Goal: Task Accomplishment & Management: Manage account settings

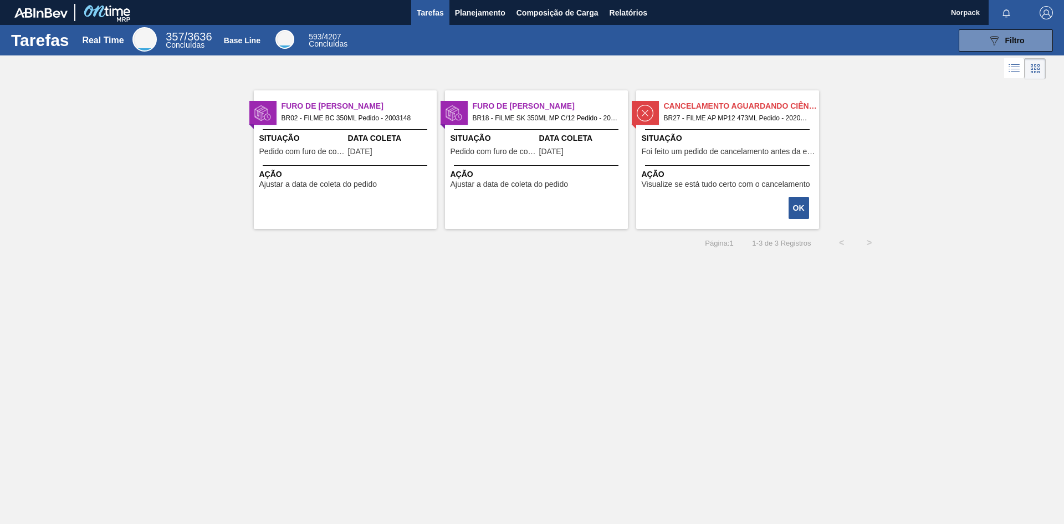
click at [303, 161] on div "Furo de Coleta BR02 - FILME BC 350ML Pedido - 2003148 Situação Pedido com furo …" at bounding box center [345, 159] width 183 height 139
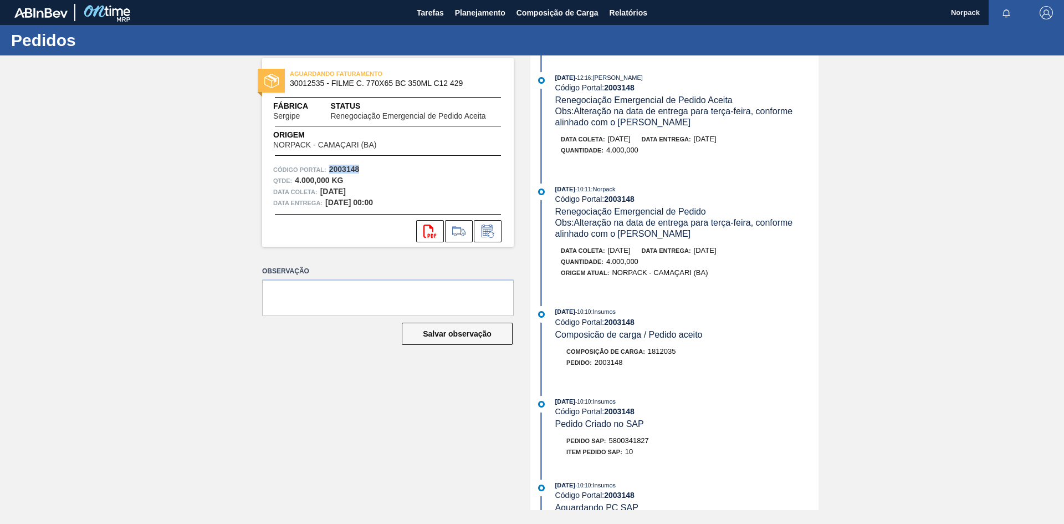
drag, startPoint x: 328, startPoint y: 167, endPoint x: 360, endPoint y: 170, distance: 32.3
click at [360, 170] on div "Código Portal: 2003148" at bounding box center [387, 169] width 229 height 11
copy strong "2003148"
click at [484, 232] on icon at bounding box center [488, 231] width 18 height 13
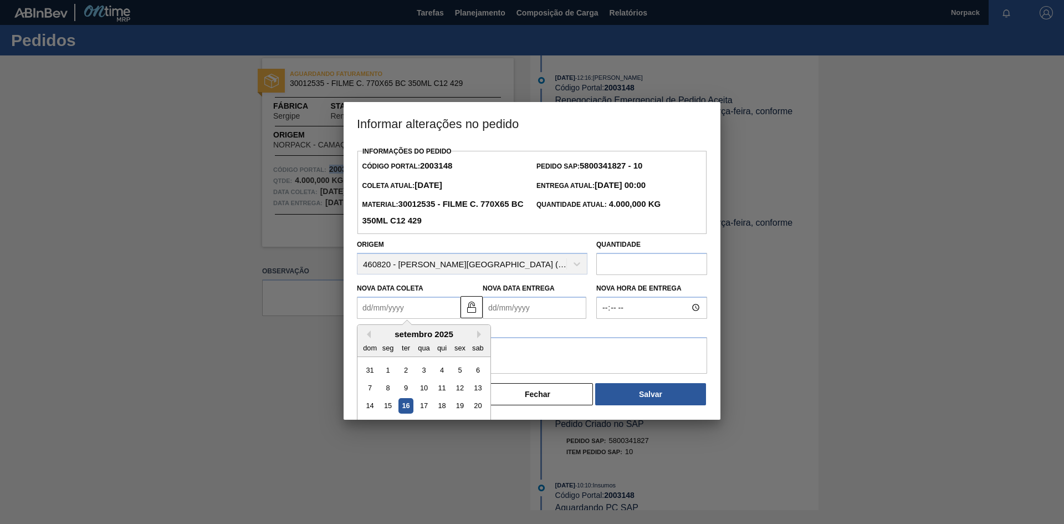
drag, startPoint x: 430, startPoint y: 309, endPoint x: 430, endPoint y: 298, distance: 11.1
click at [430, 309] on Coleta2003148 "Nova Data Coleta" at bounding box center [409, 308] width 104 height 22
click at [468, 297] on div "Nova Data Coleta Previous Month Next Month [DATE] dom seg ter qua qui sex sab 3…" at bounding box center [472, 298] width 239 height 41
click at [401, 308] on Coleta2003148 "Nova Data Coleta" at bounding box center [409, 308] width 104 height 22
type Coleta2003148 "[DATE]"
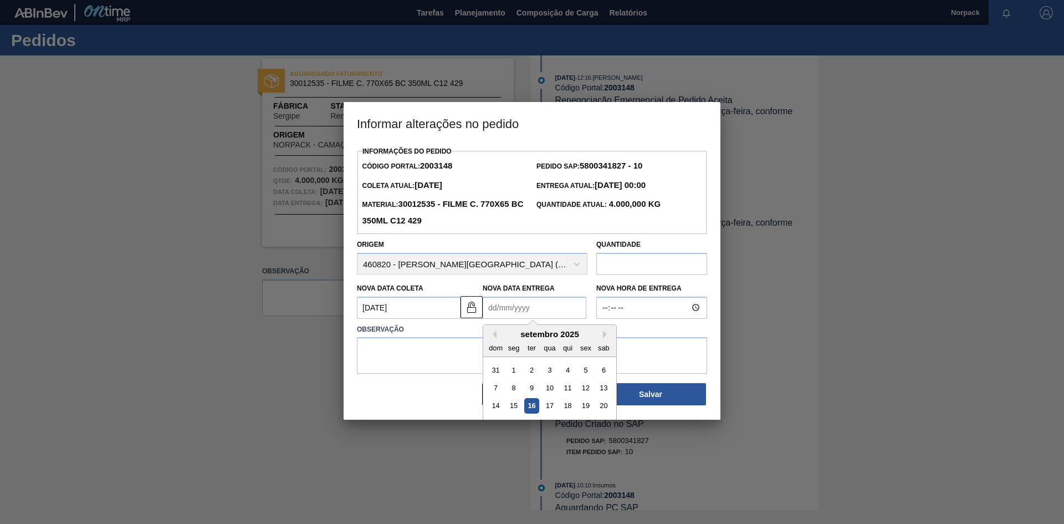
click at [500, 318] on Entrega2003148 "Nova Data Entrega" at bounding box center [535, 308] width 104 height 22
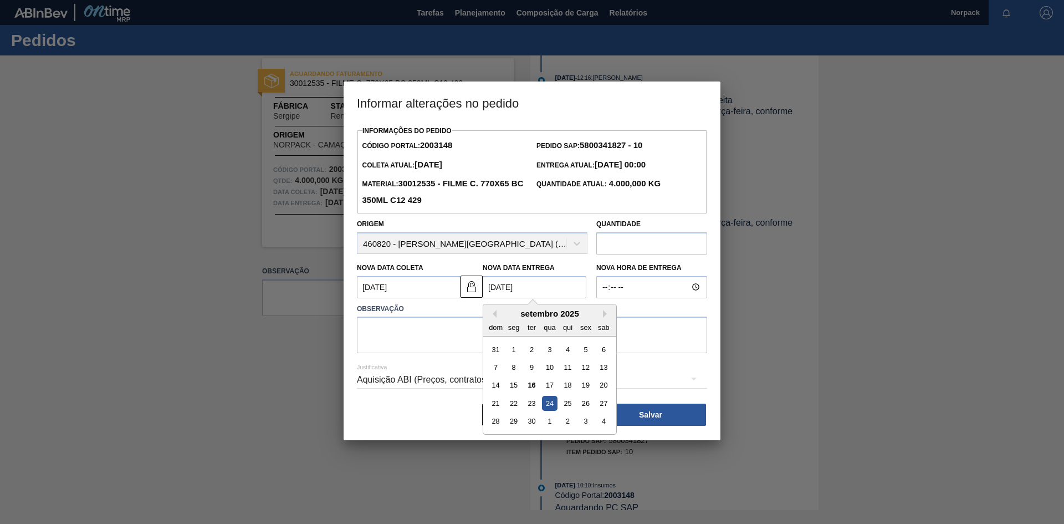
type Entrega2003148 "[DATE]"
click at [377, 283] on Coleta2003148 "[DATE]" at bounding box center [409, 287] width 104 height 22
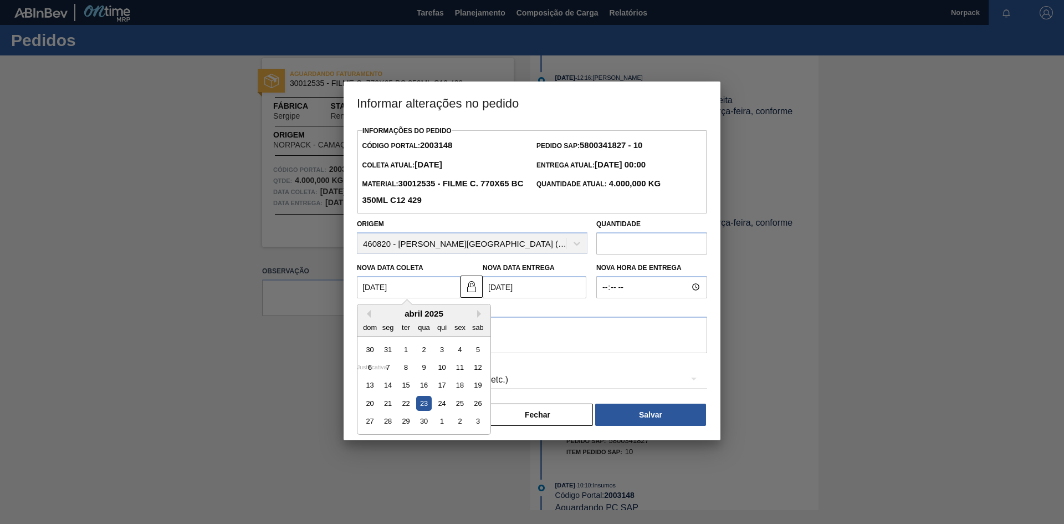
click at [382, 291] on Coleta2003148 "[DATE]" at bounding box center [409, 287] width 104 height 22
type Coleta2003148 "[DATE]"
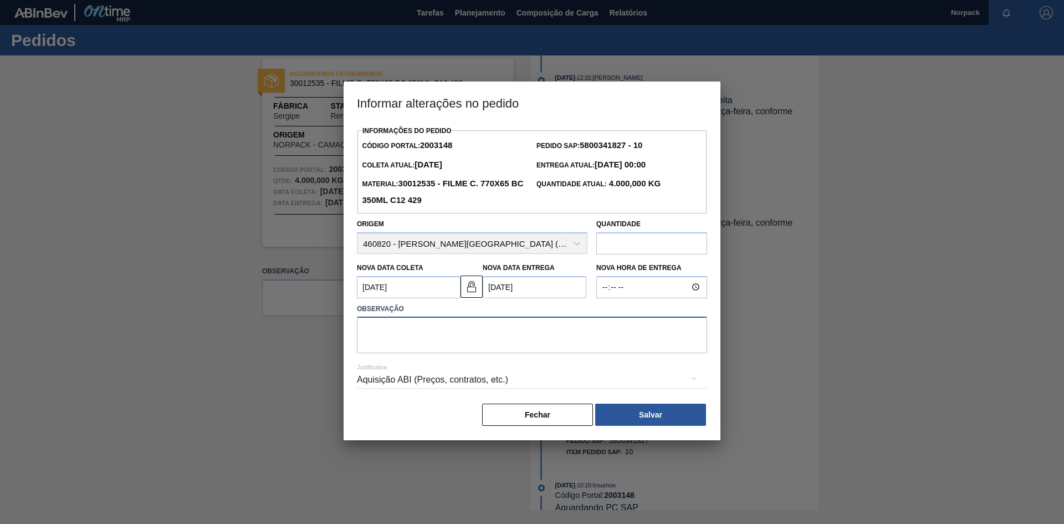
click at [523, 330] on textarea at bounding box center [532, 335] width 350 height 37
type textarea "Será entregue junto com o BC269ml"
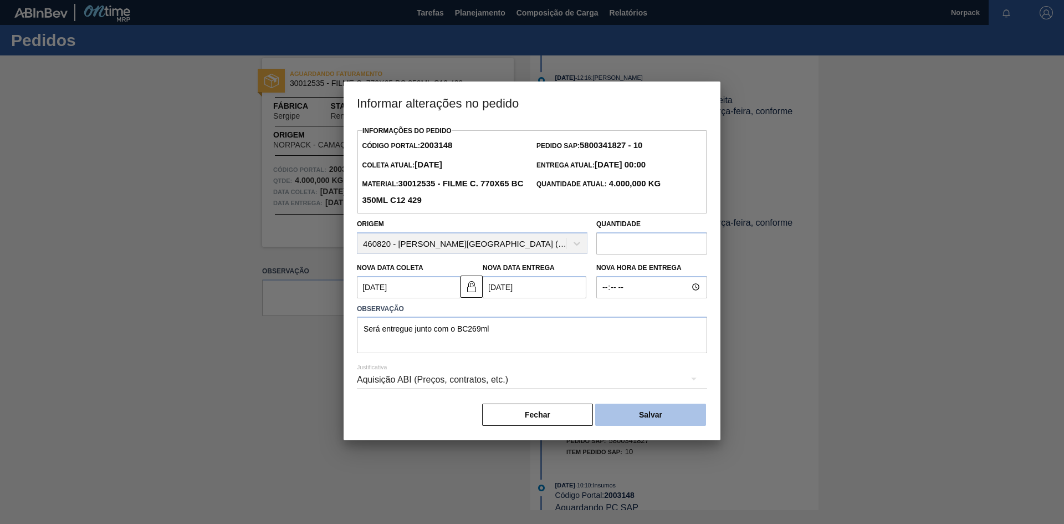
click at [644, 415] on button "Salvar" at bounding box center [650, 415] width 111 height 22
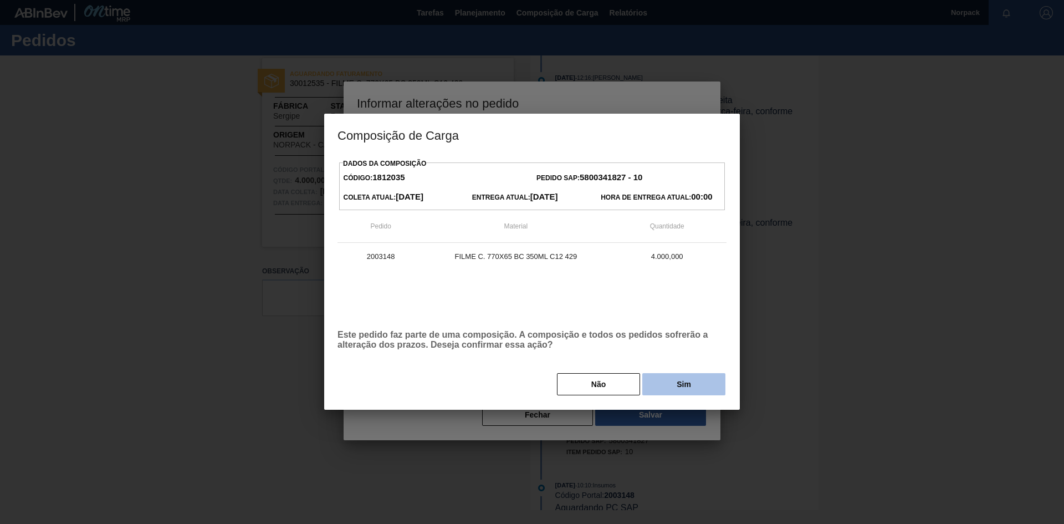
click at [674, 388] on button "Sim" at bounding box center [683, 384] width 83 height 22
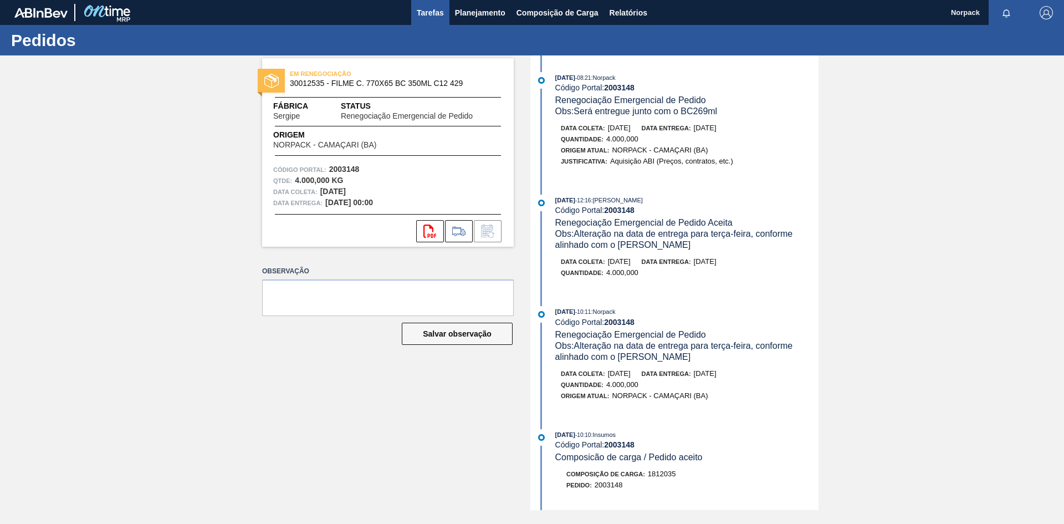
click at [430, 10] on span "Tarefas" at bounding box center [430, 12] width 27 height 13
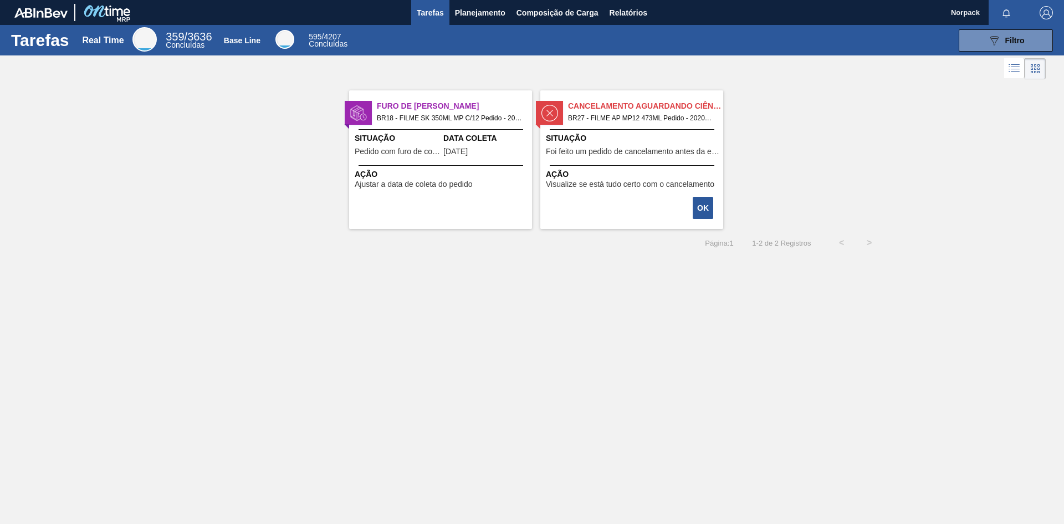
click at [450, 186] on span "Ajustar a data de coleta do pedido" at bounding box center [414, 184] width 118 height 8
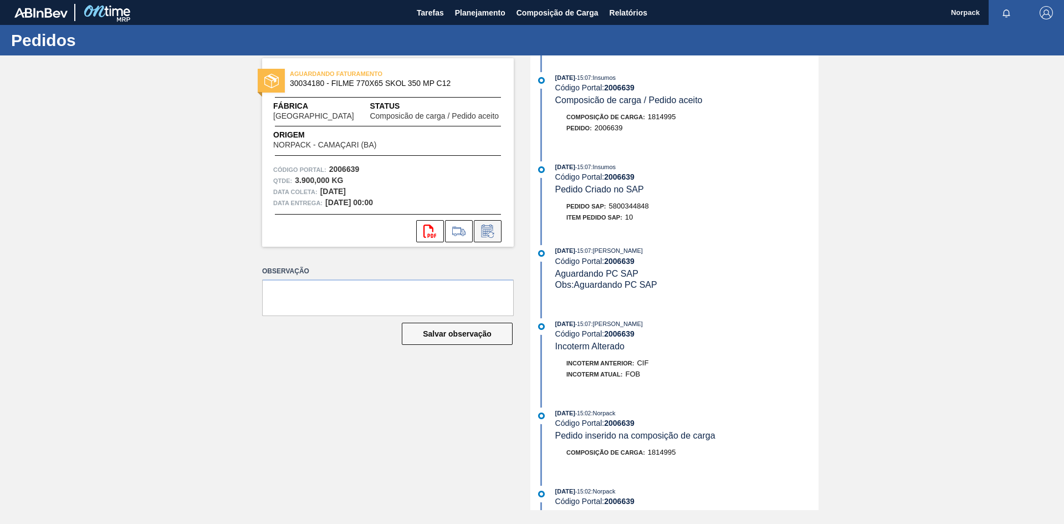
click at [494, 235] on icon at bounding box center [488, 231] width 18 height 13
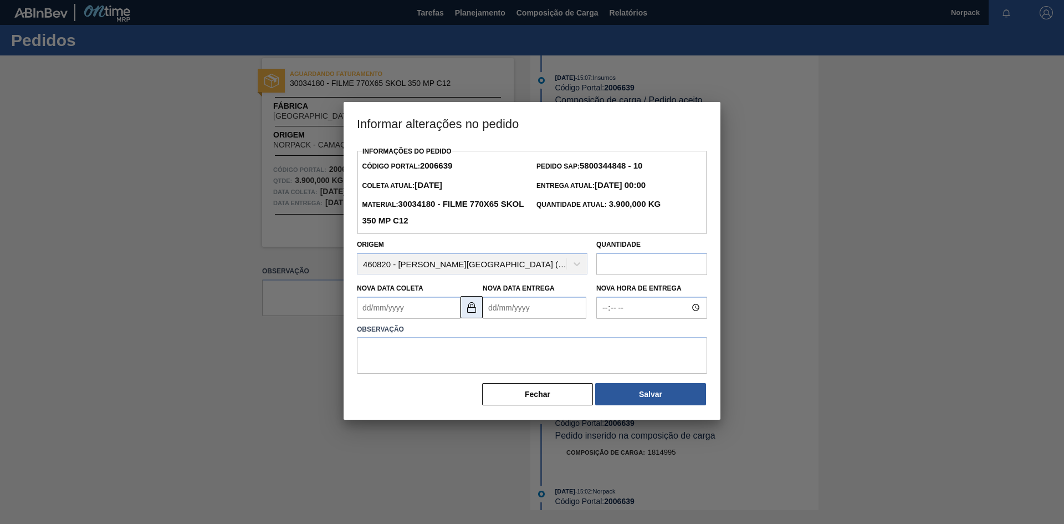
click at [467, 313] on img at bounding box center [471, 306] width 13 height 13
click at [419, 313] on Coleta2006639 "Nova Data Coleta" at bounding box center [409, 308] width 104 height 22
type Coleta2006639 "[DATE]"
click at [509, 297] on div "Nova Data Entrega" at bounding box center [535, 299] width 104 height 38
click at [510, 307] on Entrega2006639 "Nova Data Entrega" at bounding box center [535, 308] width 104 height 22
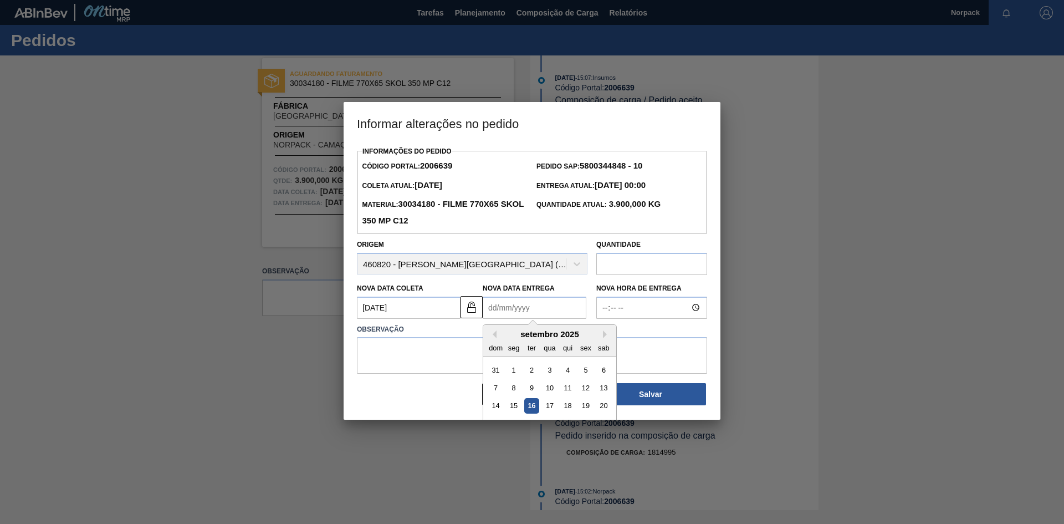
click at [517, 310] on Entrega2006639 "Nova Data Entrega" at bounding box center [535, 308] width 104 height 22
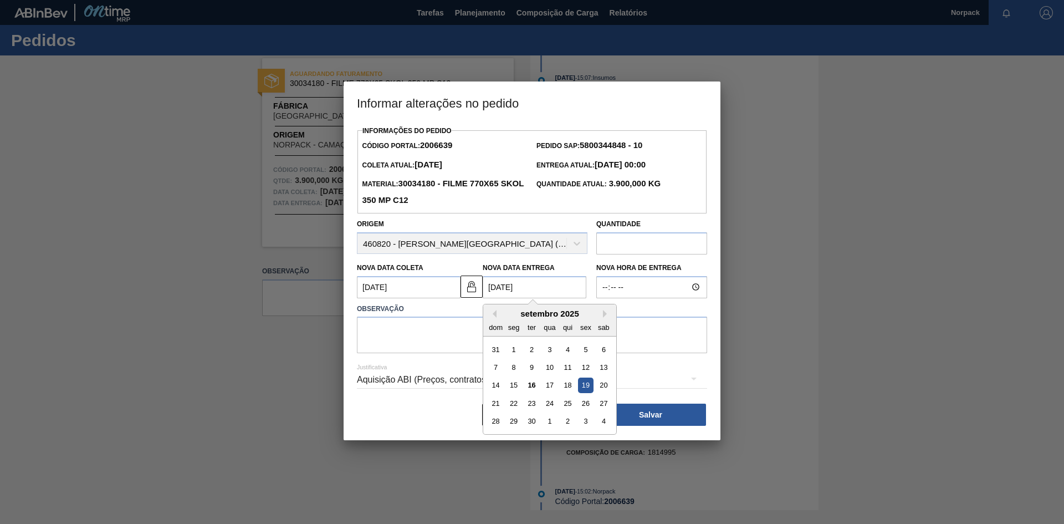
type Entrega2006639 "[DATE]"
click at [370, 343] on textarea at bounding box center [532, 335] width 350 height 37
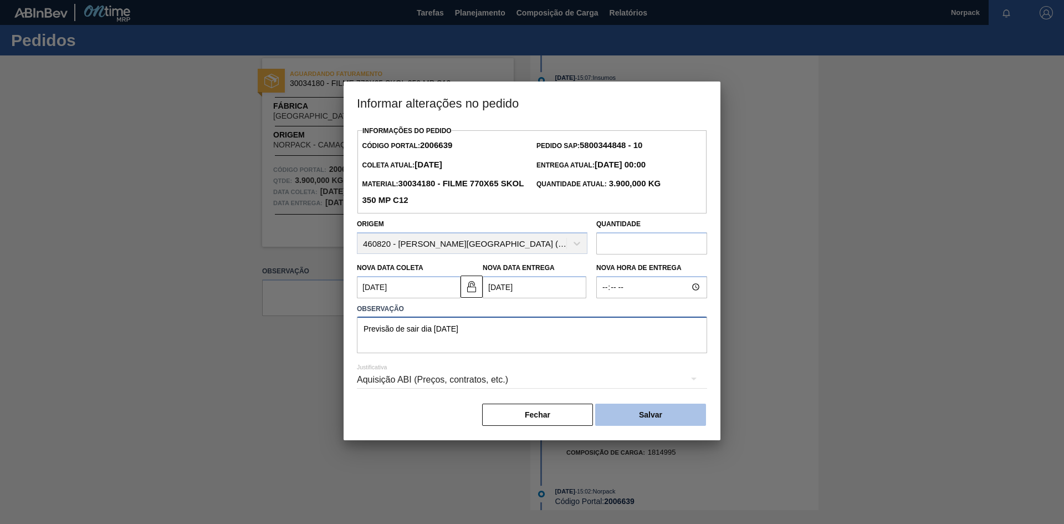
type textarea "Previsão de sair dia [DATE]"
click at [655, 415] on button "Salvar" at bounding box center [650, 415] width 111 height 22
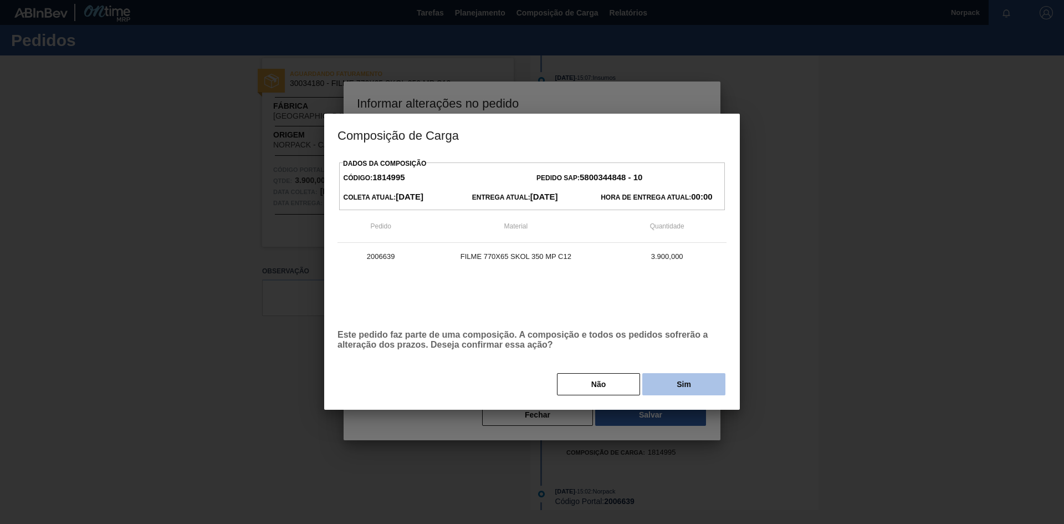
click at [665, 387] on button "Sim" at bounding box center [683, 384] width 83 height 22
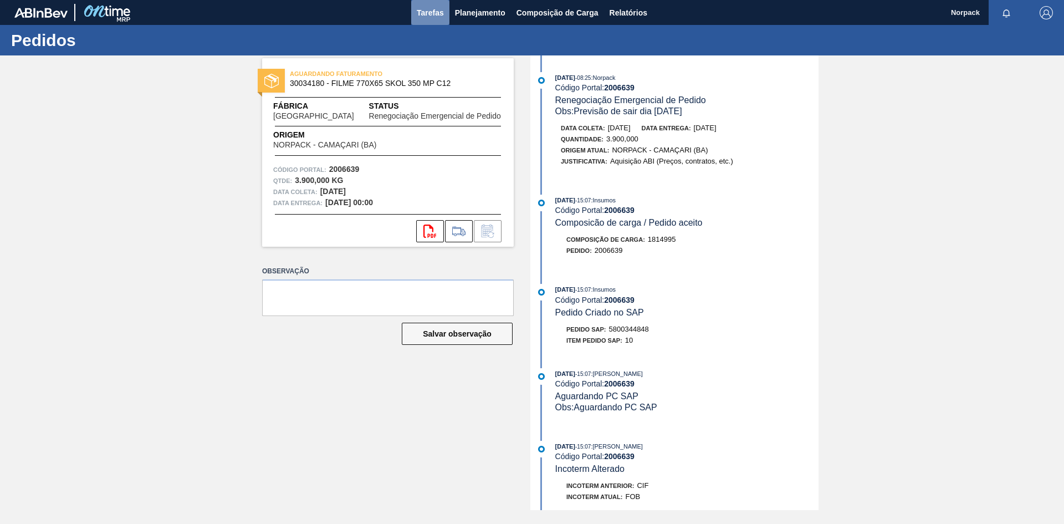
click at [429, 10] on span "Tarefas" at bounding box center [430, 12] width 27 height 13
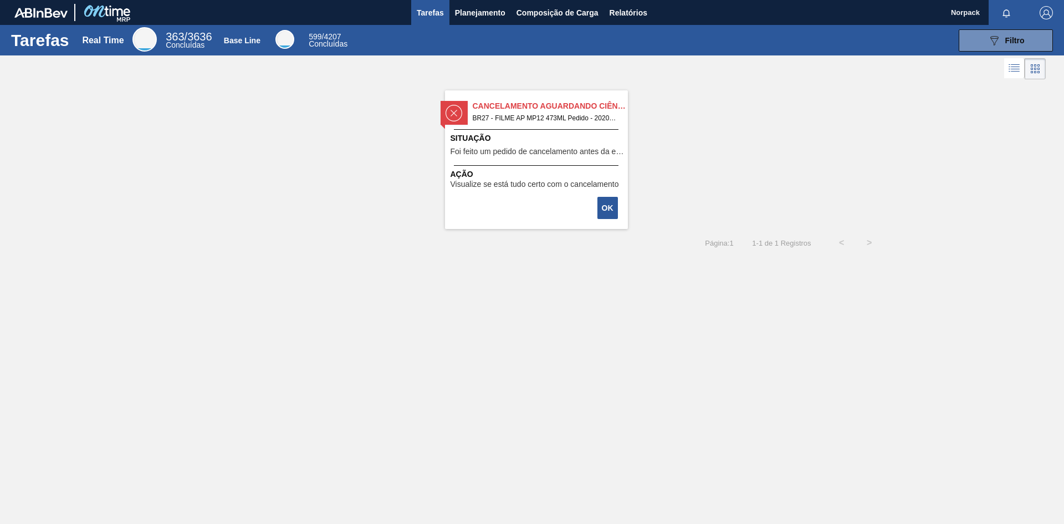
click at [512, 146] on div "Situação Foi feito um pedido de cancelamento antes da etapa de aguardando fatur…" at bounding box center [538, 145] width 175 height 27
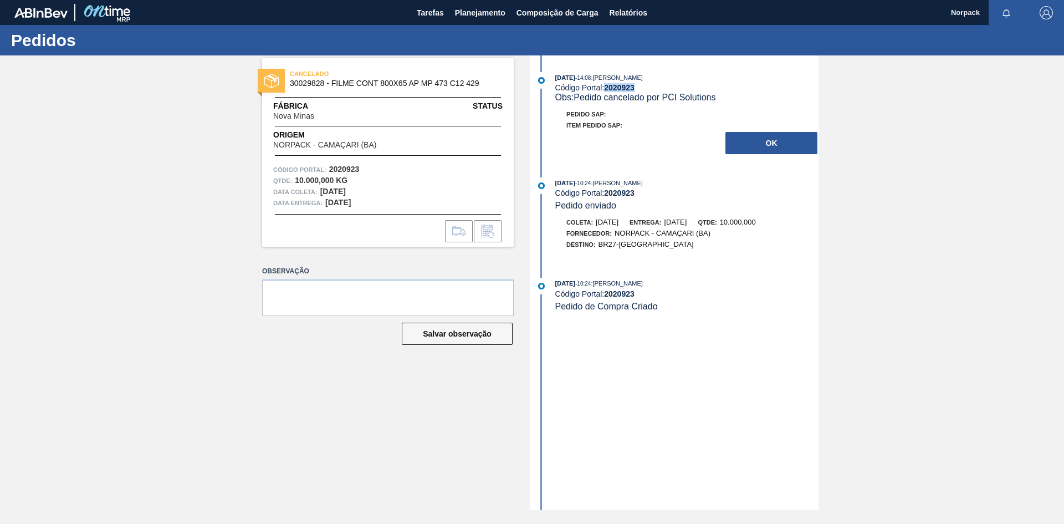
drag, startPoint x: 607, startPoint y: 88, endPoint x: 645, endPoint y: 89, distance: 37.7
click at [645, 89] on div "Código Portal: 2020923" at bounding box center [686, 87] width 263 height 9
click at [483, 12] on span "Planejamento" at bounding box center [480, 12] width 50 height 13
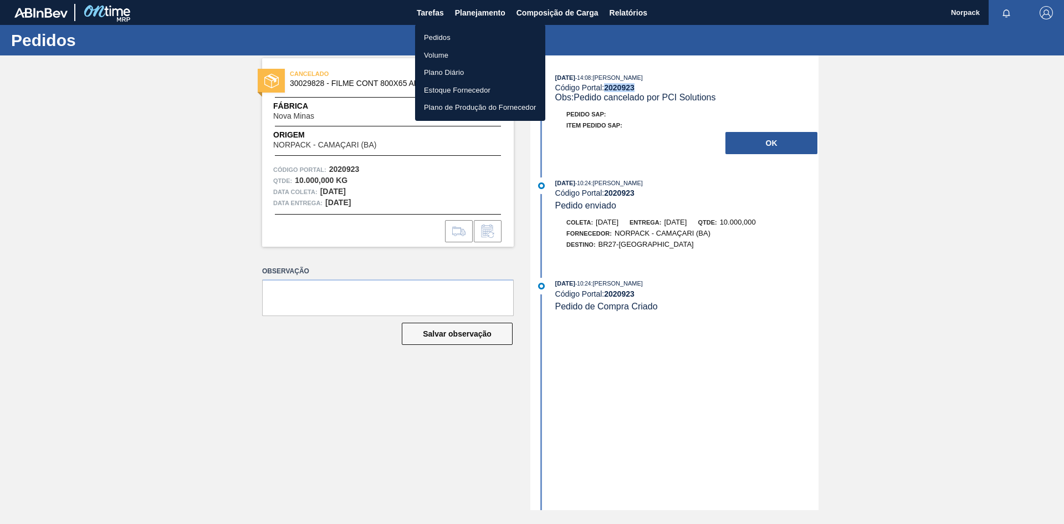
click at [442, 40] on li "Pedidos" at bounding box center [480, 38] width 130 height 18
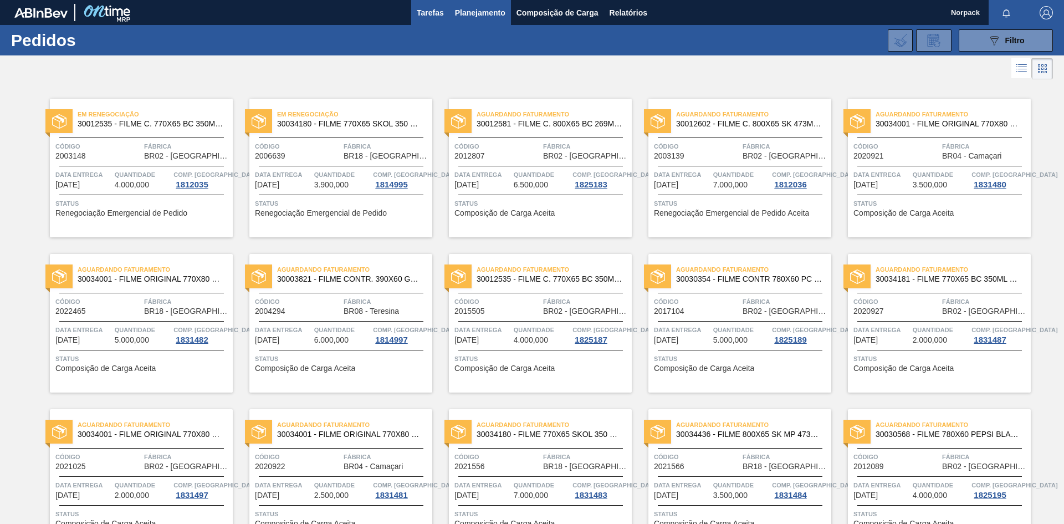
click at [438, 9] on span "Tarefas" at bounding box center [430, 12] width 27 height 13
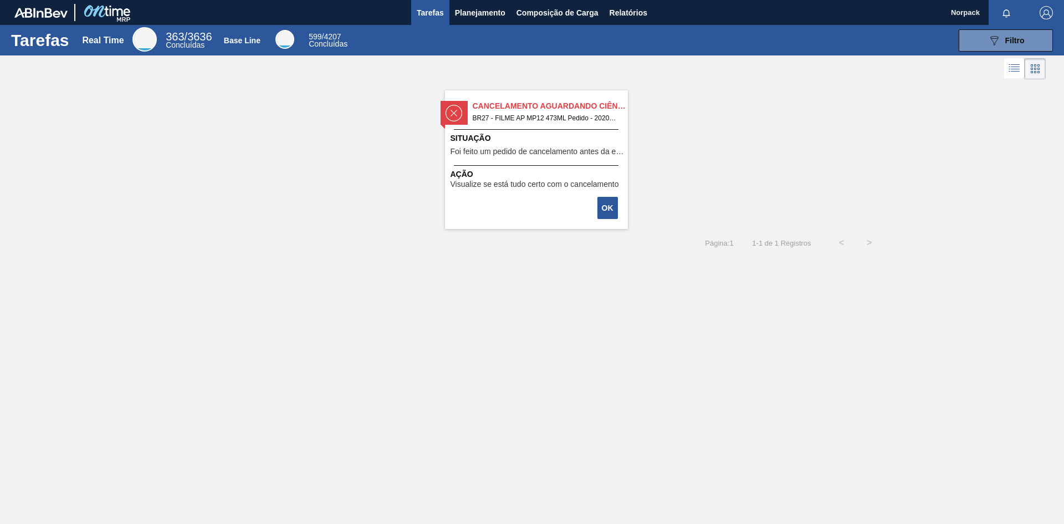
click at [584, 147] on span "Foi feito um pedido de cancelamento antes da etapa de aguardando faturamento" at bounding box center [538, 151] width 175 height 8
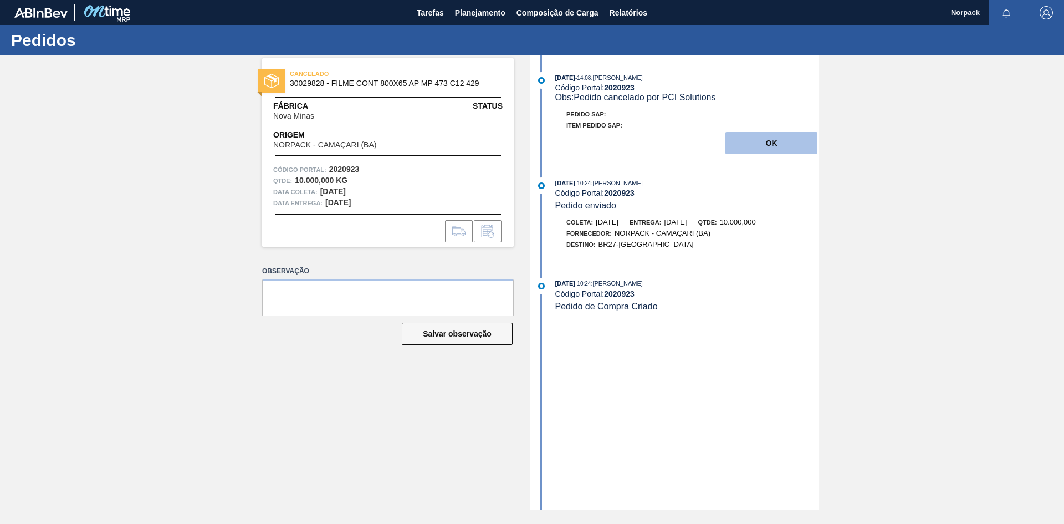
click at [768, 152] on button "OK" at bounding box center [772, 143] width 92 height 22
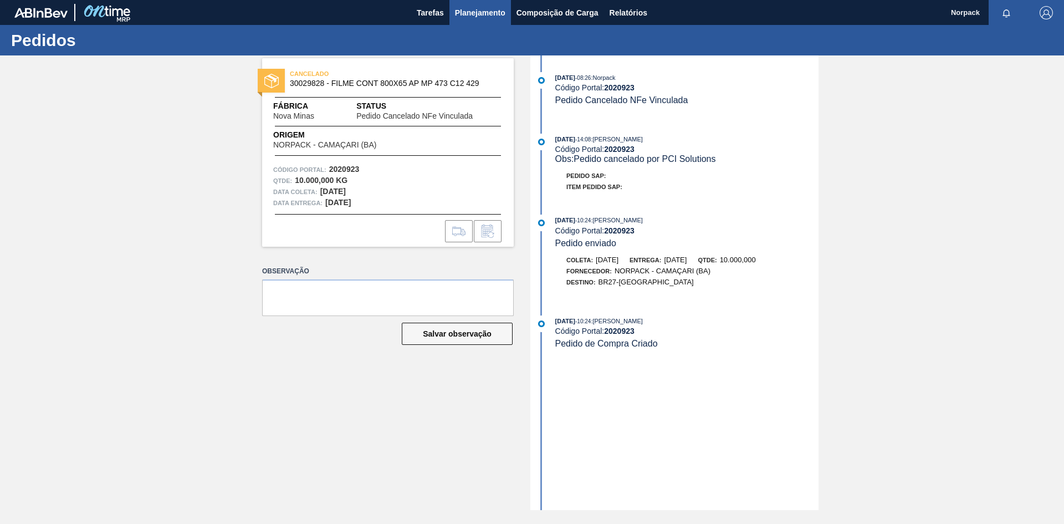
click at [474, 17] on span "Planejamento" at bounding box center [480, 12] width 50 height 13
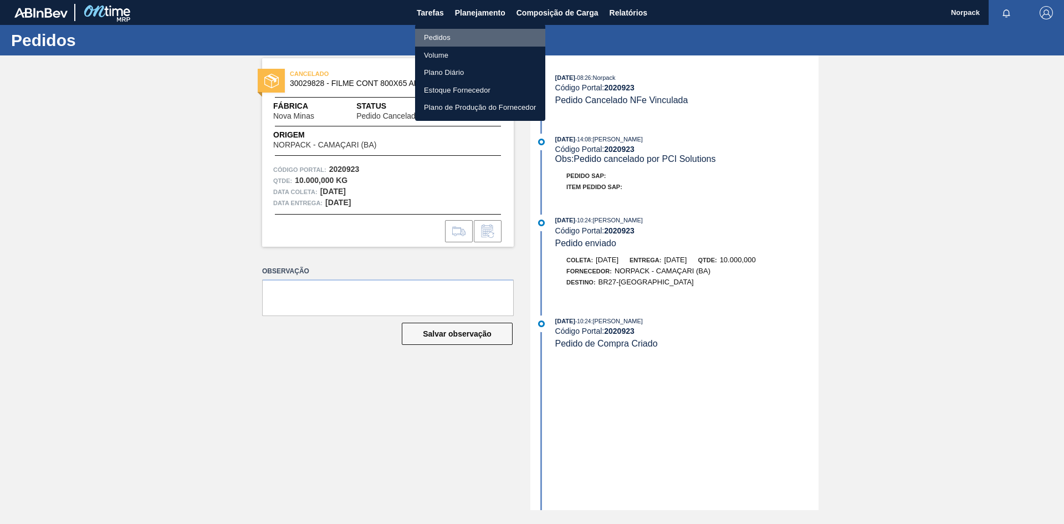
click at [436, 39] on li "Pedidos" at bounding box center [480, 38] width 130 height 18
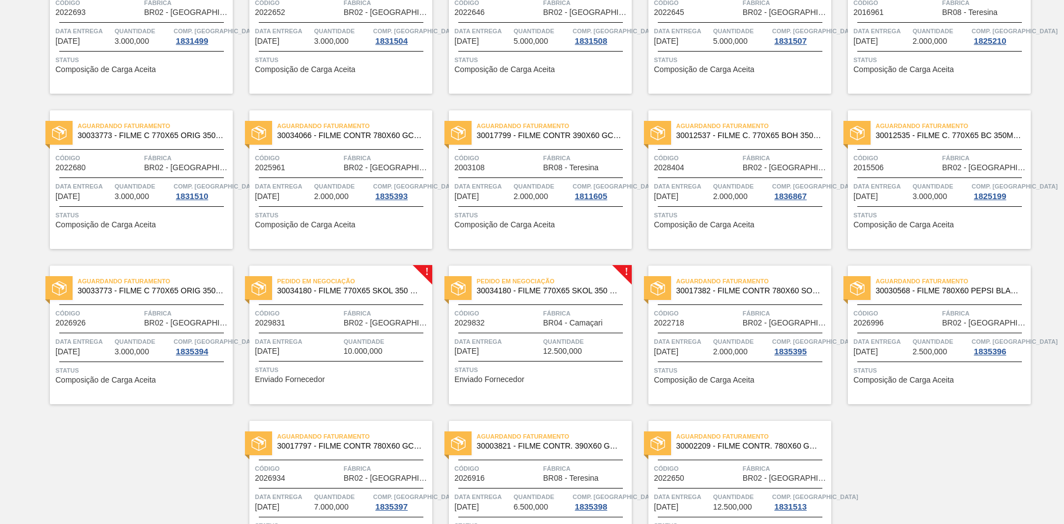
scroll to position [686, 0]
